Goal: Task Accomplishment & Management: Use online tool/utility

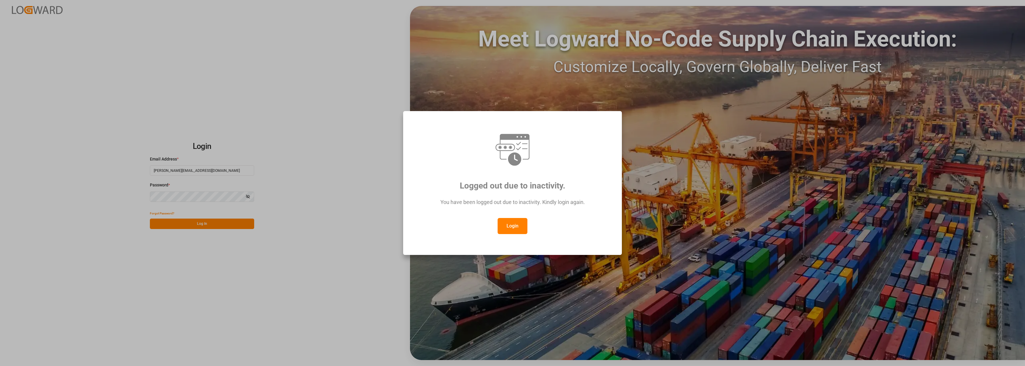
click at [505, 229] on button "Login" at bounding box center [513, 226] width 30 height 16
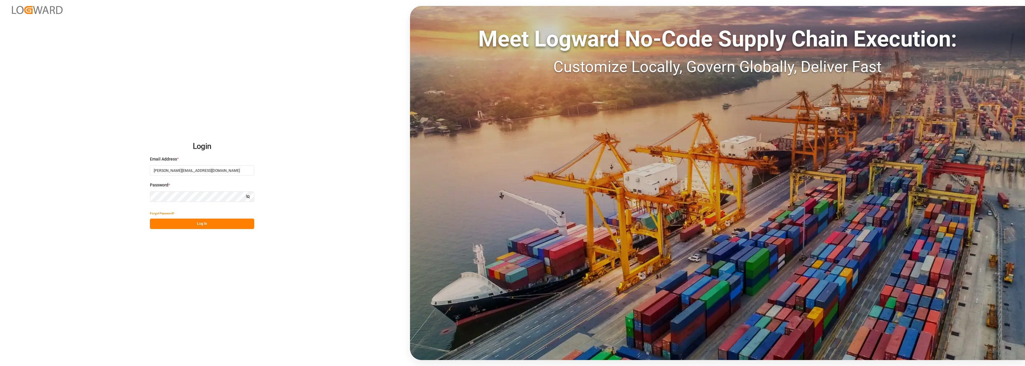
click at [196, 219] on button "Log In" at bounding box center [202, 224] width 104 height 10
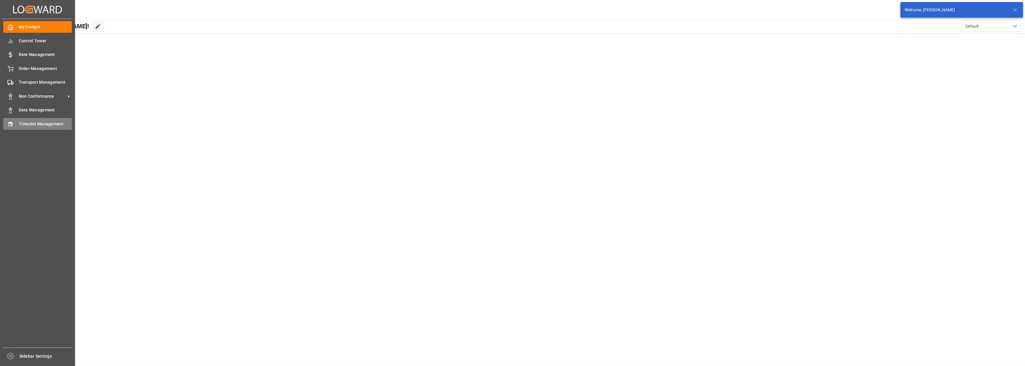
click at [15, 127] on div "Timeslot Management Timeslot Management" at bounding box center [37, 124] width 69 height 12
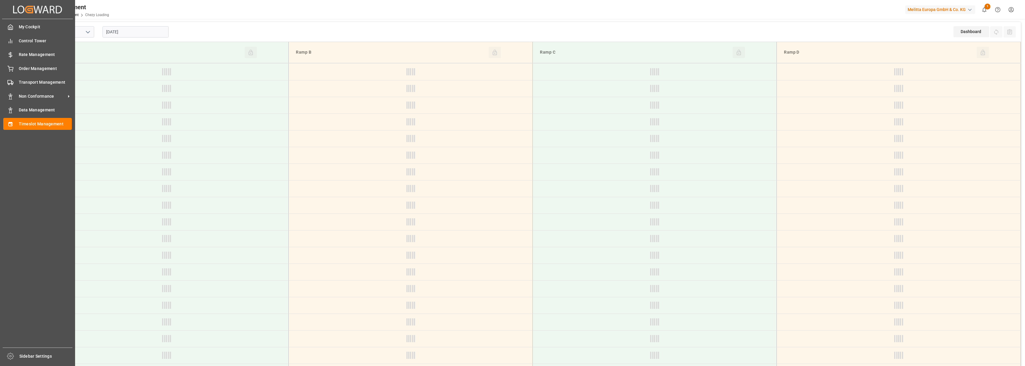
type input "Chezy Loading"
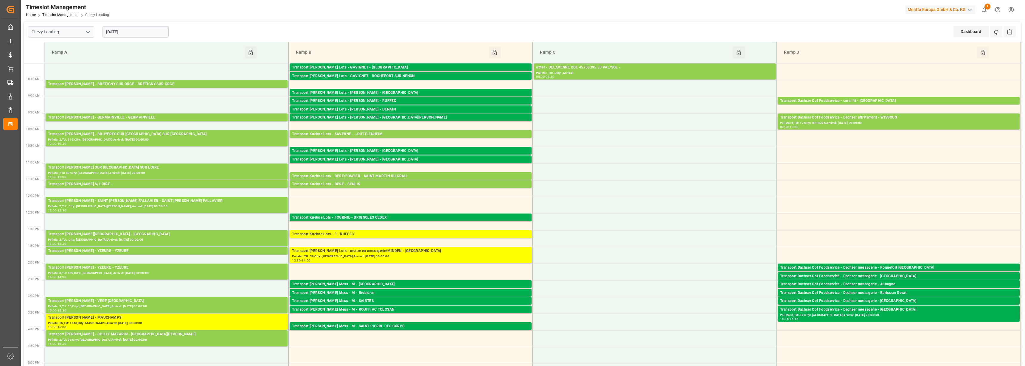
click at [124, 32] on input "[DATE]" at bounding box center [135, 31] width 66 height 11
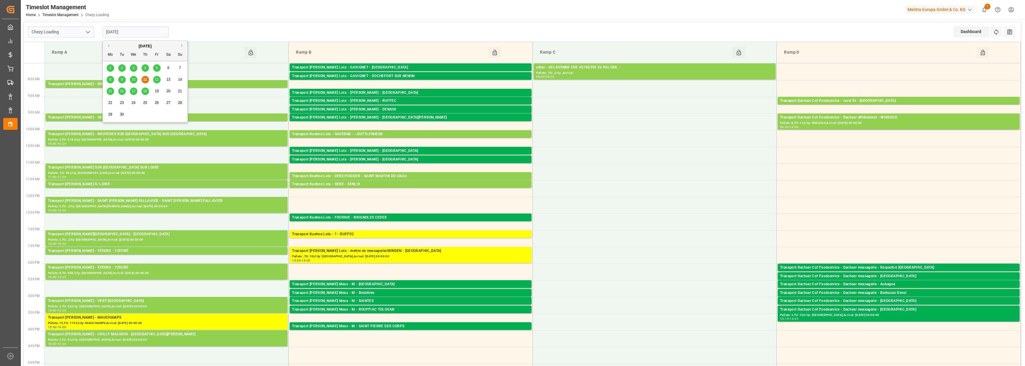
click at [158, 80] on span "12" at bounding box center [157, 79] width 4 height 4
type input "[DATE]"
